Goal: Task Accomplishment & Management: Manage account settings

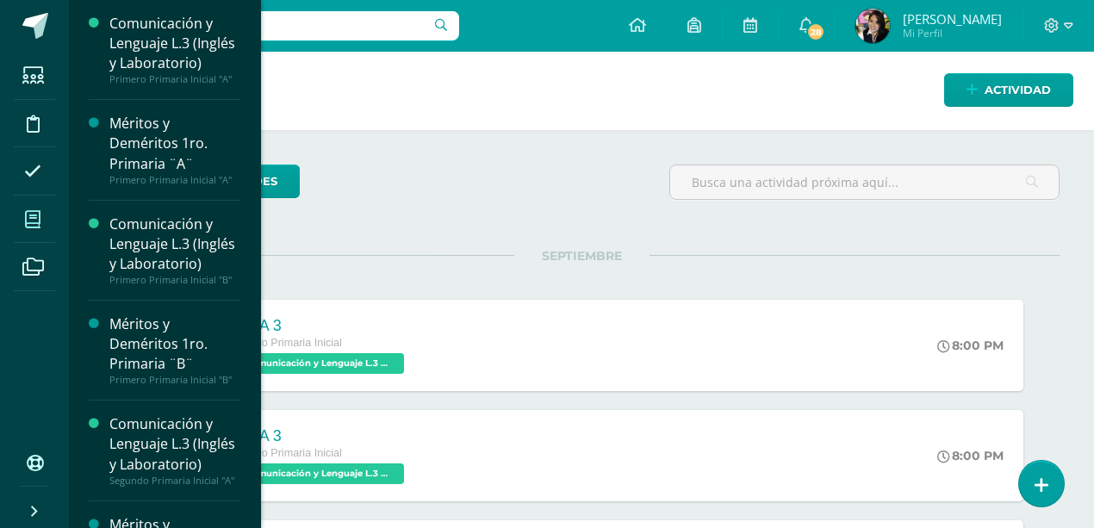
click at [25, 217] on icon at bounding box center [33, 219] width 16 height 17
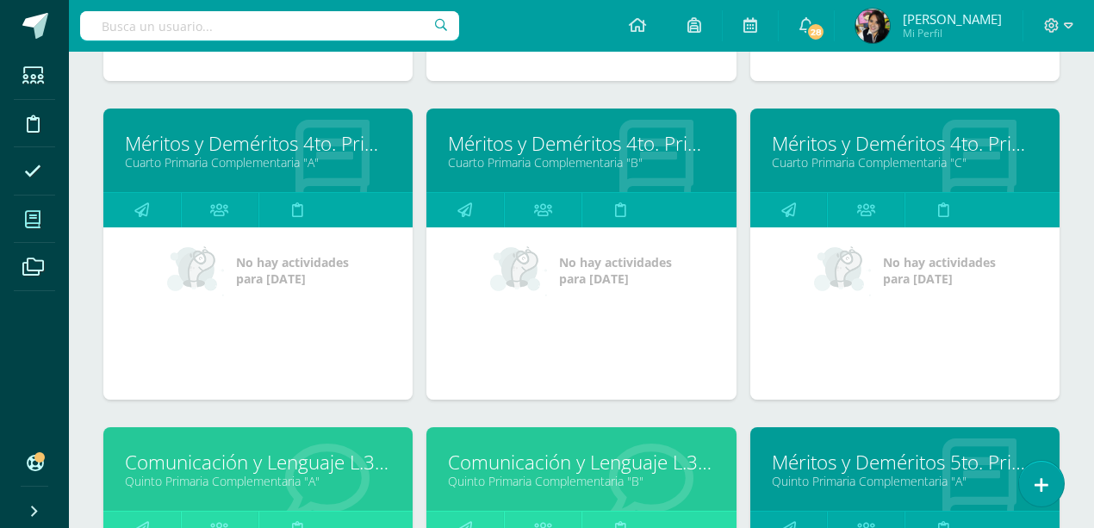
scroll to position [2093, 0]
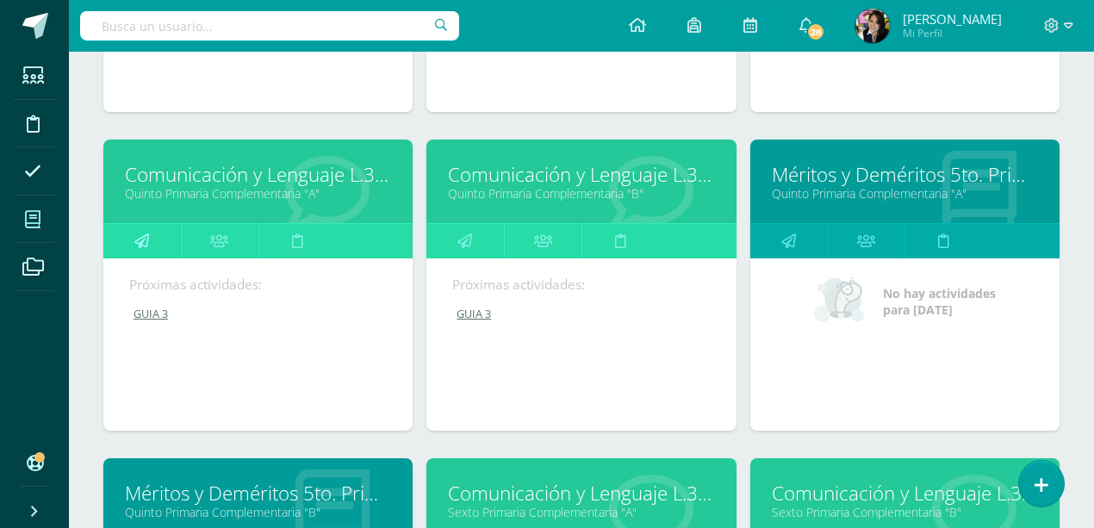
click at [134, 230] on icon at bounding box center [141, 241] width 15 height 34
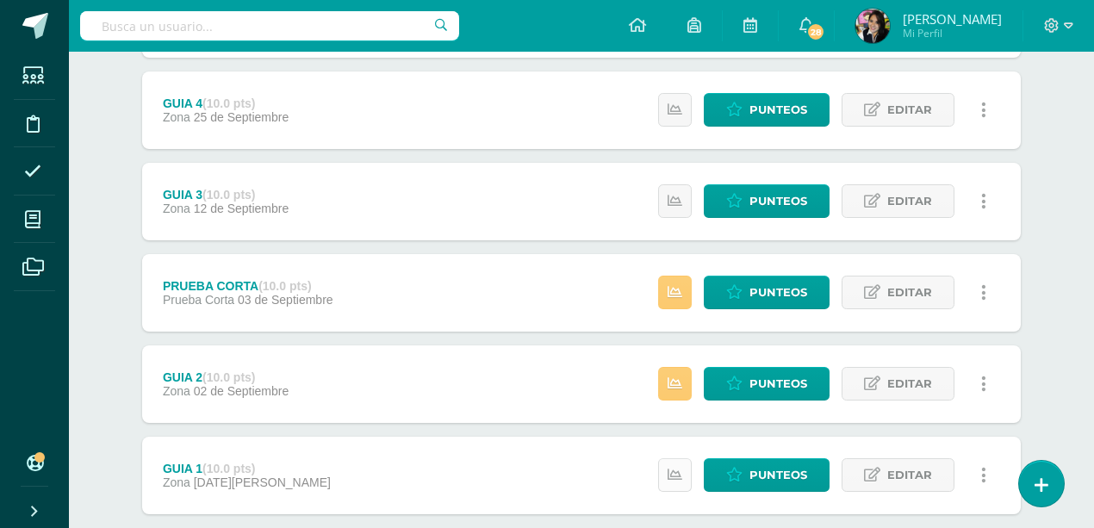
scroll to position [497, 0]
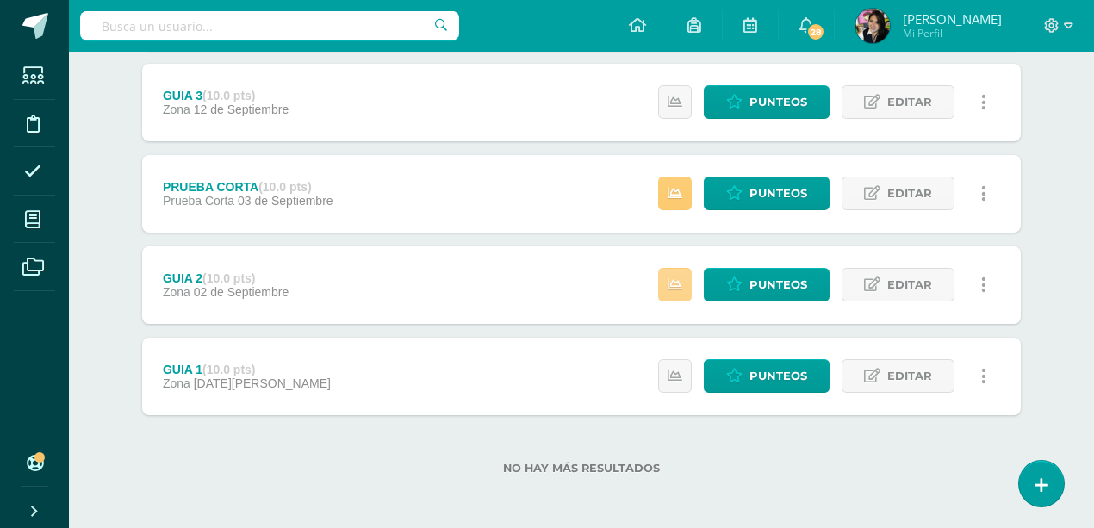
click at [671, 278] on icon at bounding box center [674, 284] width 15 height 15
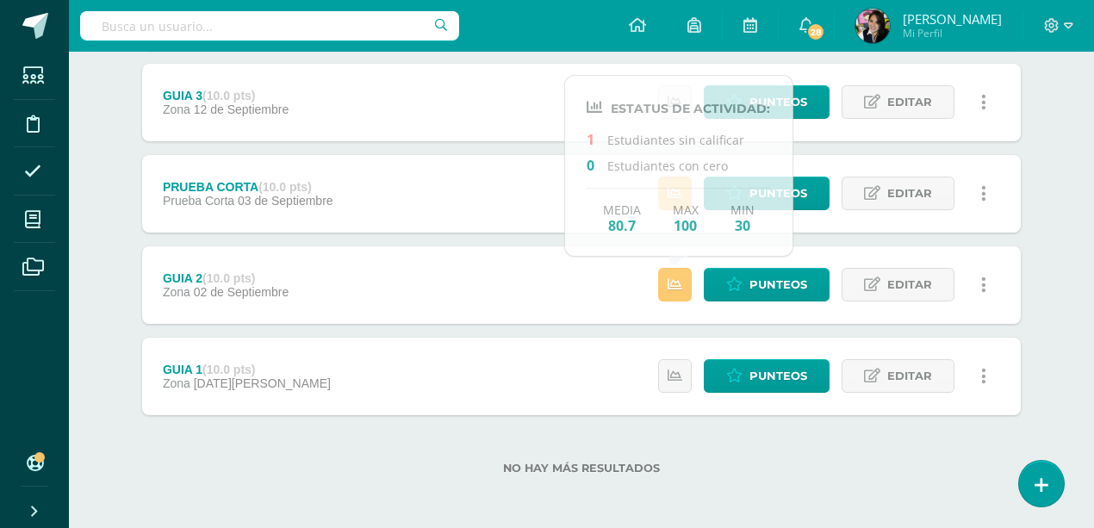
click at [587, 279] on div "GUIA 2 (10.0 pts) Zona 02 de Septiembre Punteos Editar Historial de actividad E…" at bounding box center [581, 285] width 879 height 78
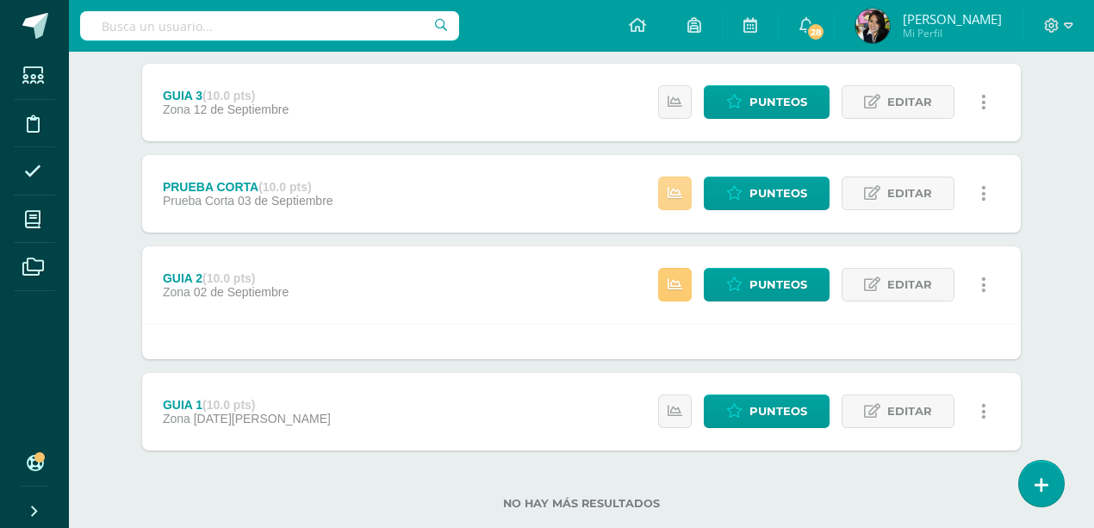
click at [665, 187] on link at bounding box center [675, 194] width 34 height 34
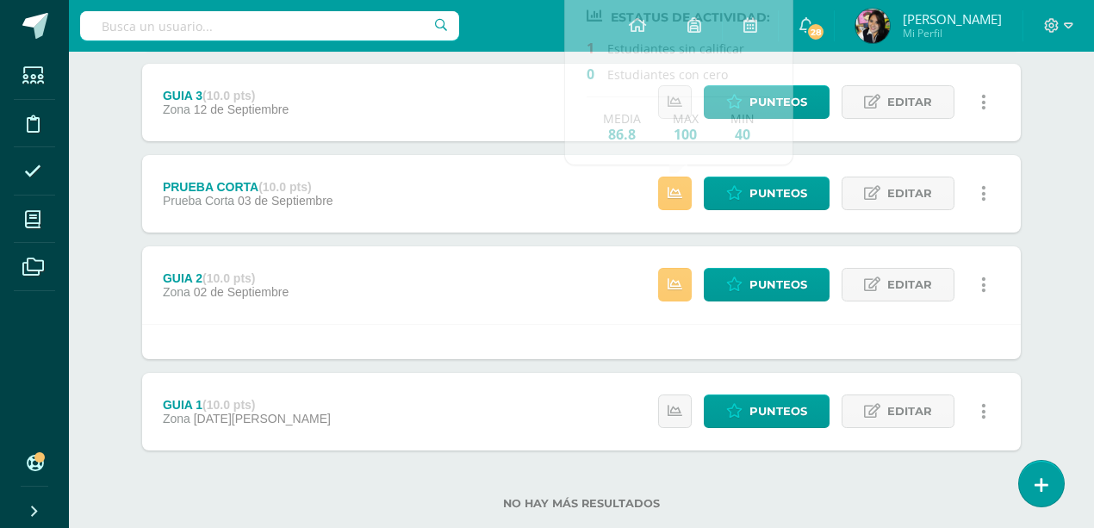
click at [615, 194] on div "PRUEBA CORTA (10.0 pts) Prueba Corta 03 de Septiembre Punteos Editar Historial …" at bounding box center [581, 194] width 879 height 78
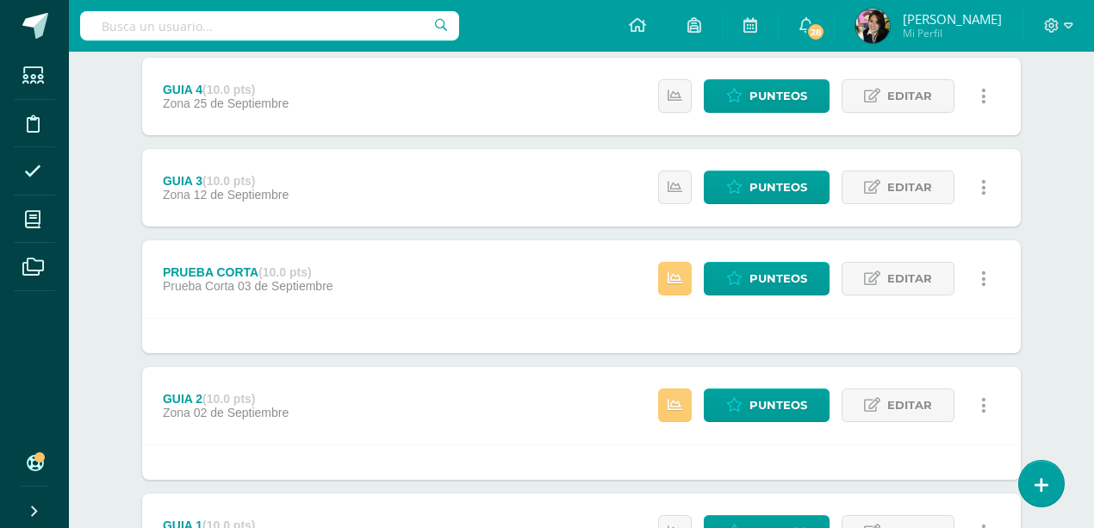
scroll to position [267, 0]
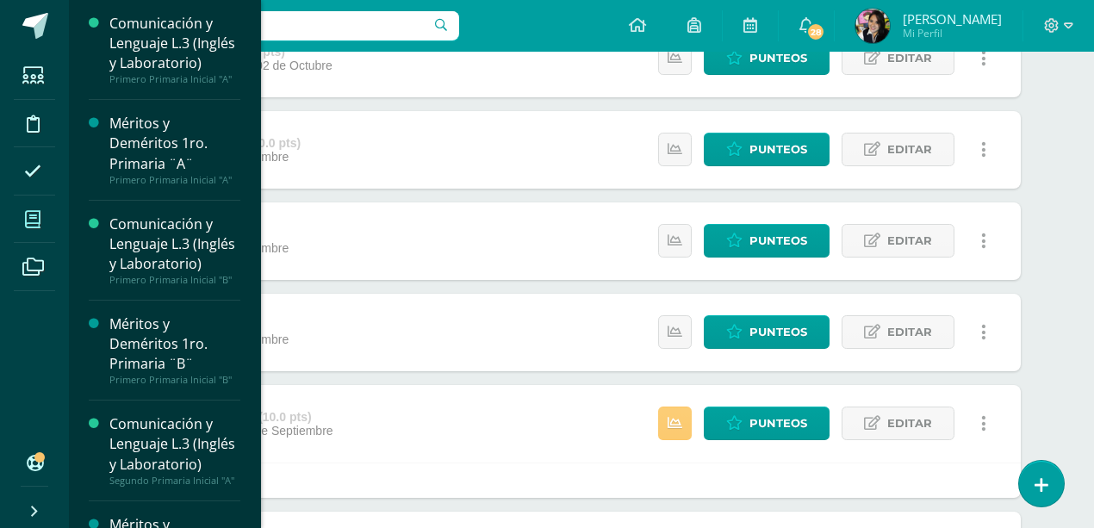
click at [32, 219] on icon at bounding box center [33, 219] width 16 height 17
